Goal: Check status: Check status

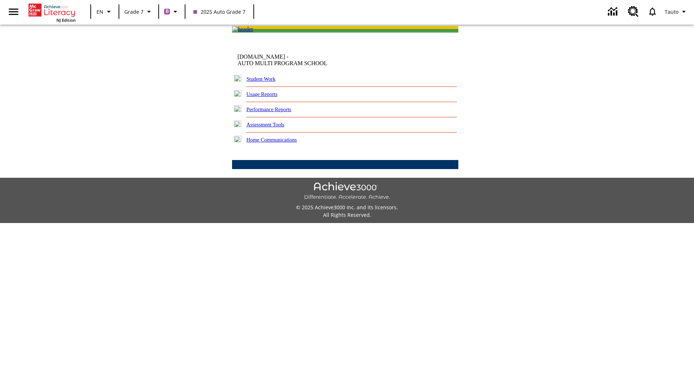
click at [266, 82] on link "Student Work" at bounding box center [261, 79] width 29 height 6
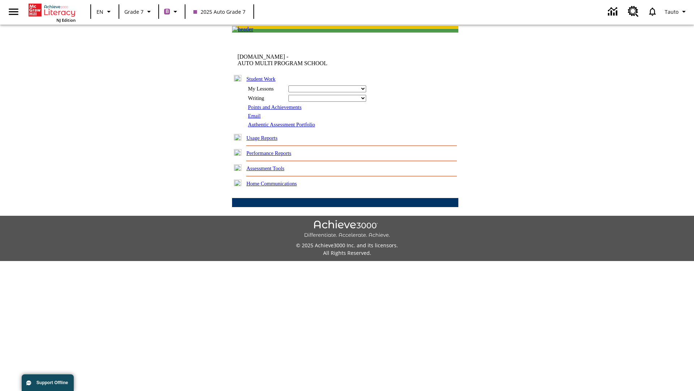
select select "/options/reports/?report_id=24&atype=7&section=2"
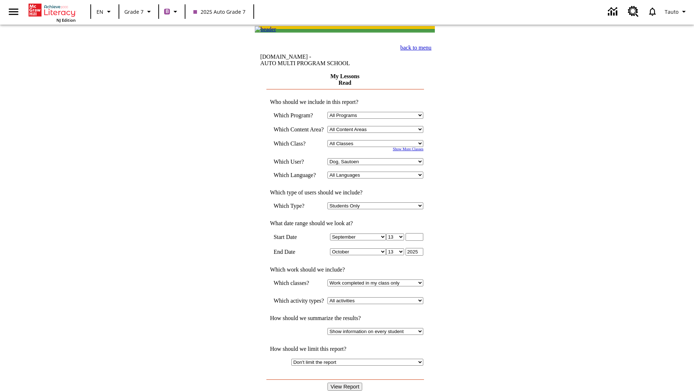
select select "21437138"
select select "4"
type input "2024"
click at [346, 382] on input "View Report" at bounding box center [345, 386] width 35 height 8
